Goal: Transaction & Acquisition: Register for event/course

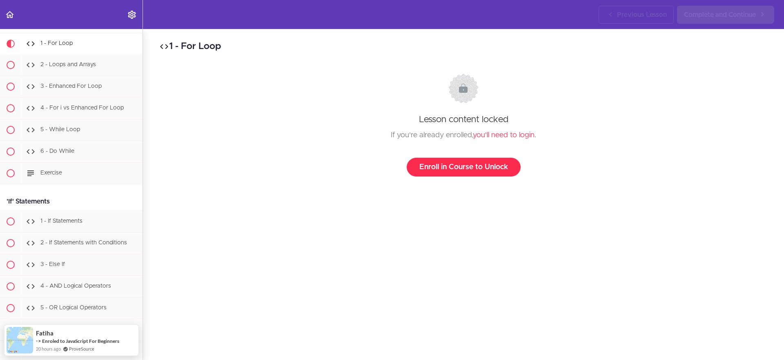
click at [431, 168] on link "Enroll in Course to Unlock" at bounding box center [464, 167] width 114 height 19
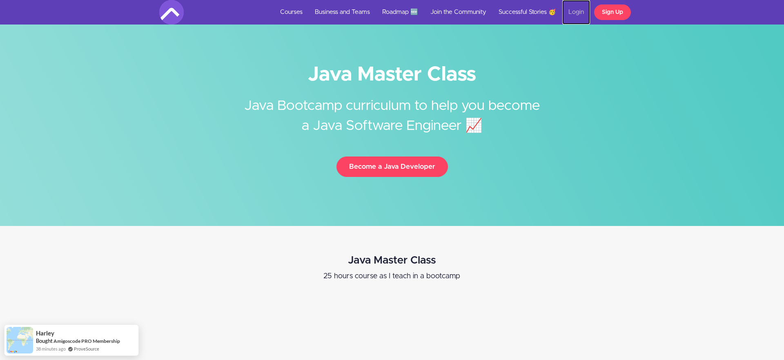
click at [575, 11] on link "Login" at bounding box center [576, 12] width 28 height 25
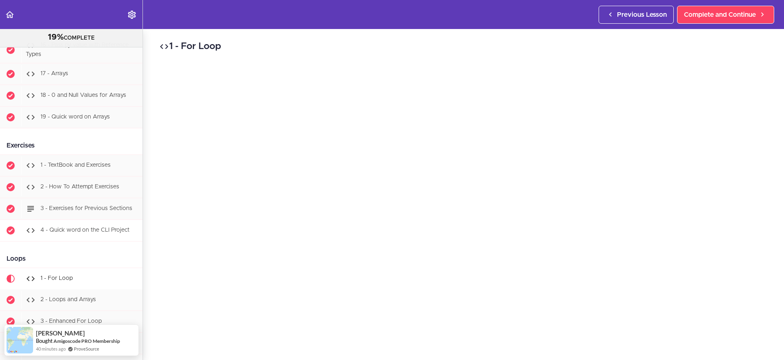
scroll to position [1078, 0]
